Goal: Transaction & Acquisition: Subscribe to service/newsletter

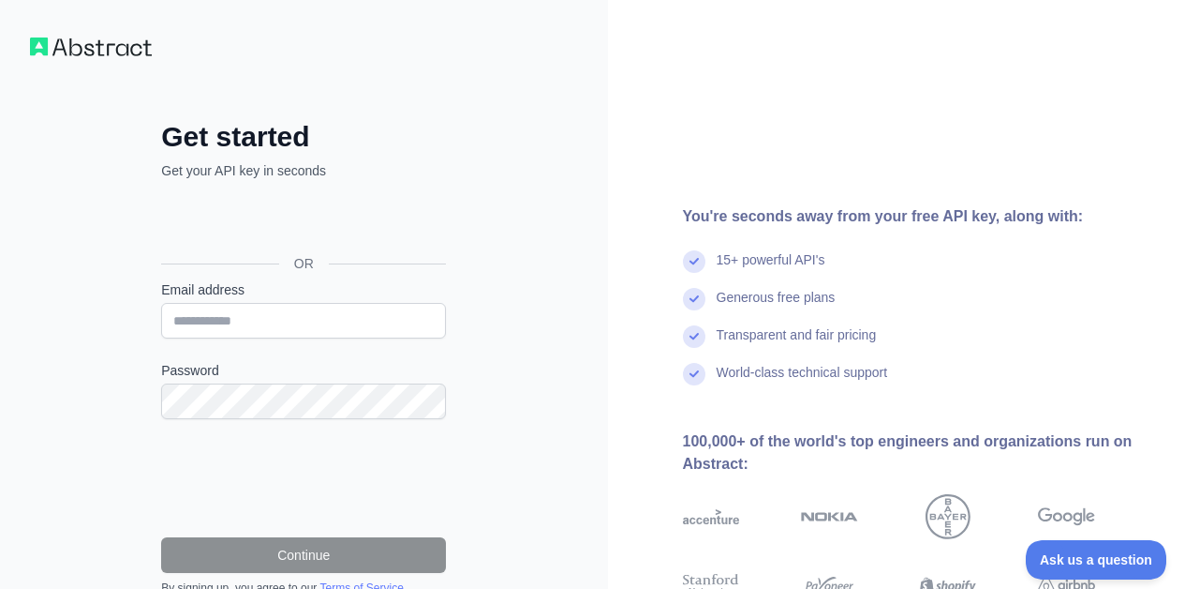
click at [250, 221] on div "Sign in with Google. Opens in new tab" at bounding box center [301, 221] width 281 height 41
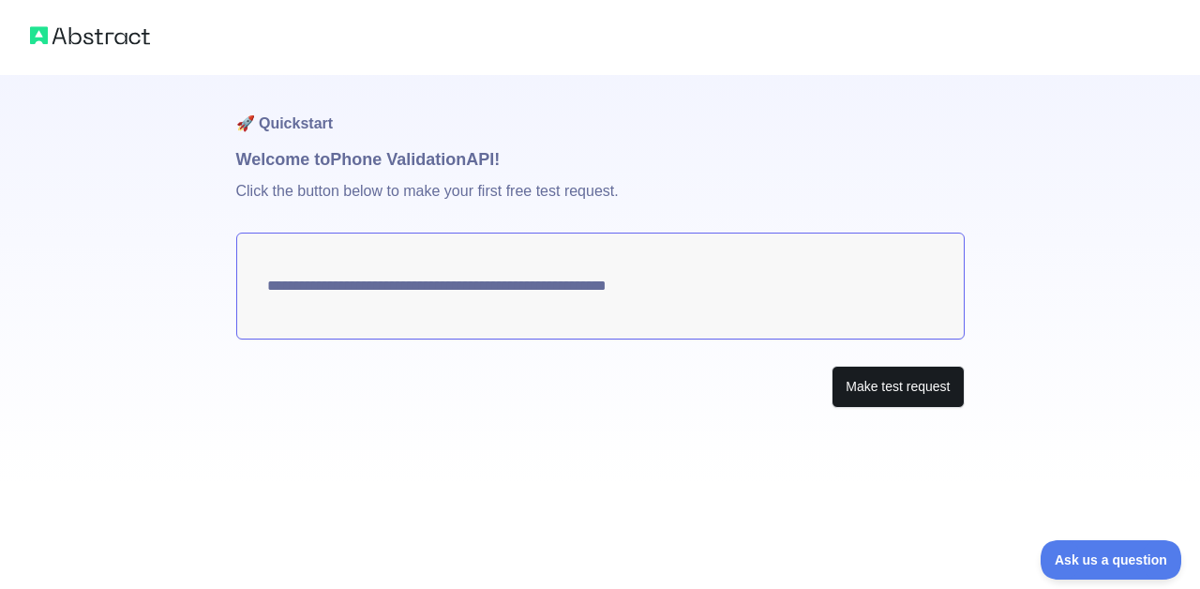
click at [859, 388] on button "Make test request" at bounding box center [897, 386] width 132 height 42
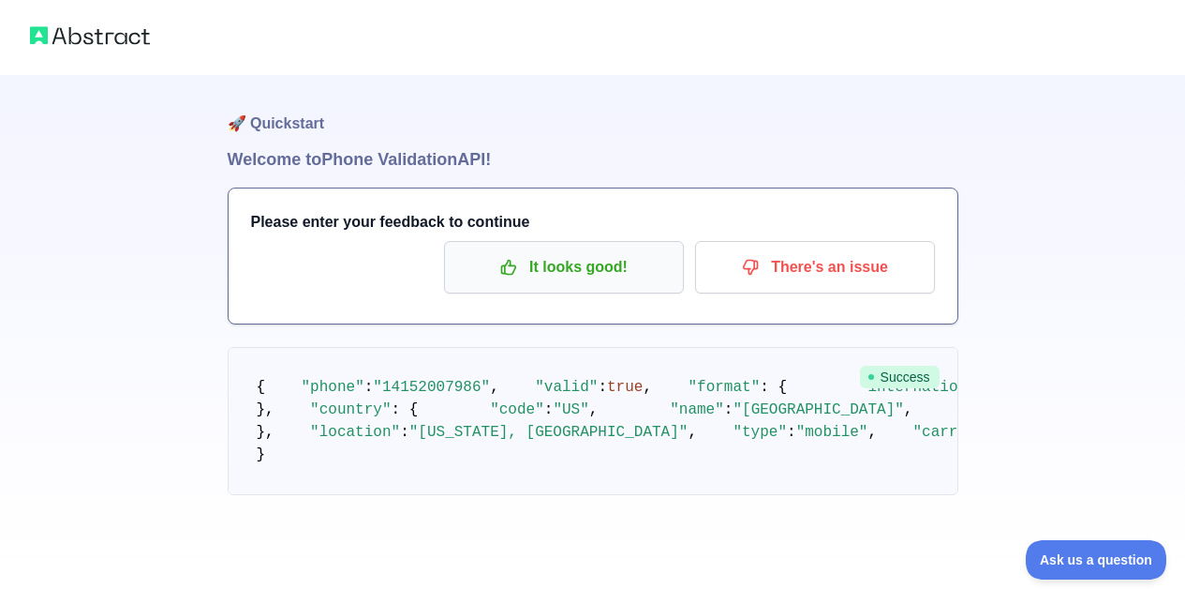
click at [535, 264] on p "It looks good!" at bounding box center [564, 267] width 212 height 32
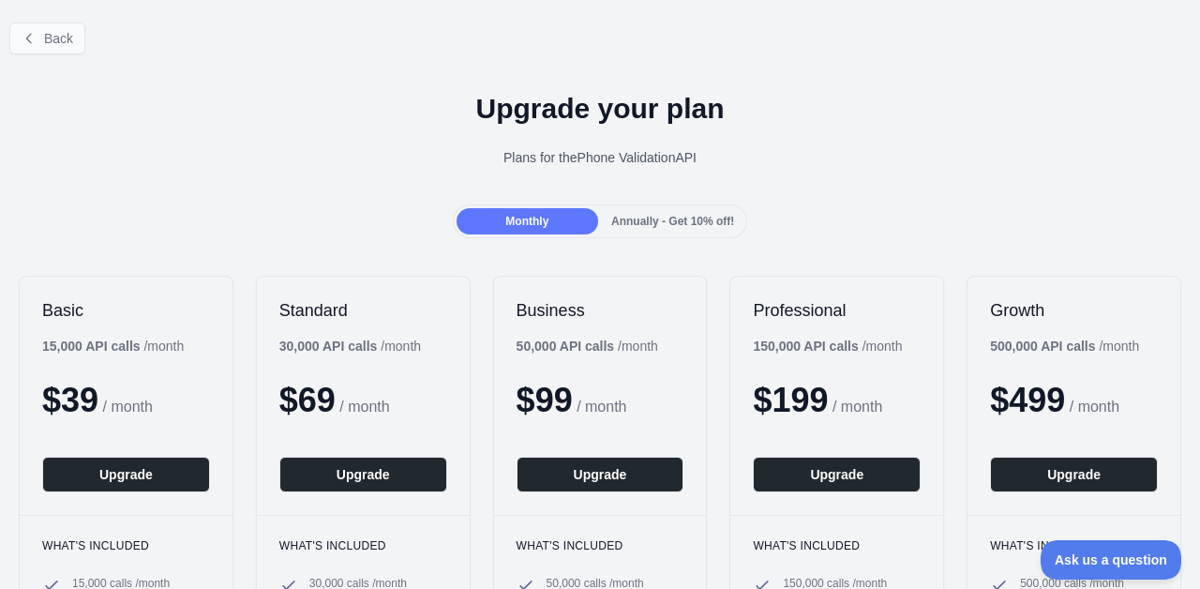
click at [42, 40] on button "Back" at bounding box center [47, 38] width 76 height 32
